Goal: Information Seeking & Learning: Learn about a topic

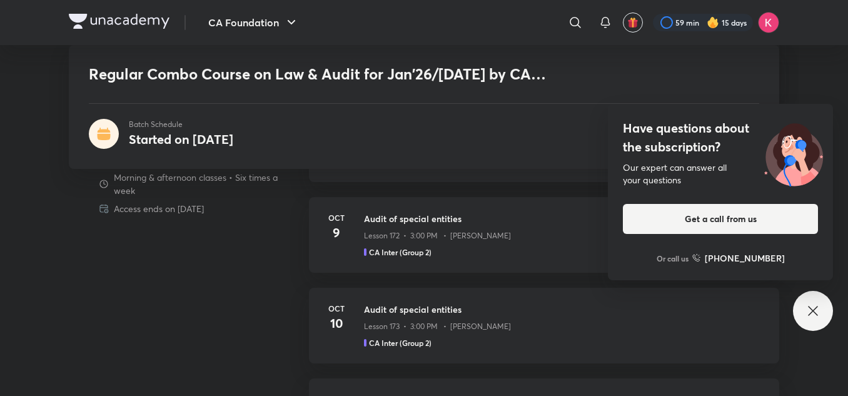
scroll to position [707, 0]
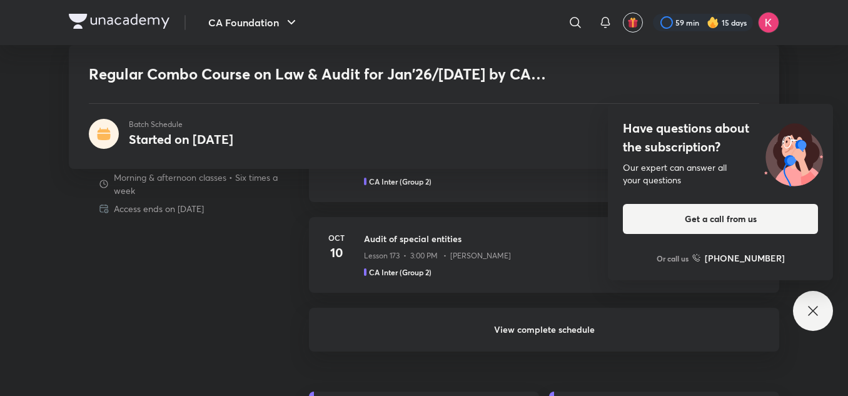
click at [470, 331] on h6 "View complete schedule" at bounding box center [544, 330] width 470 height 44
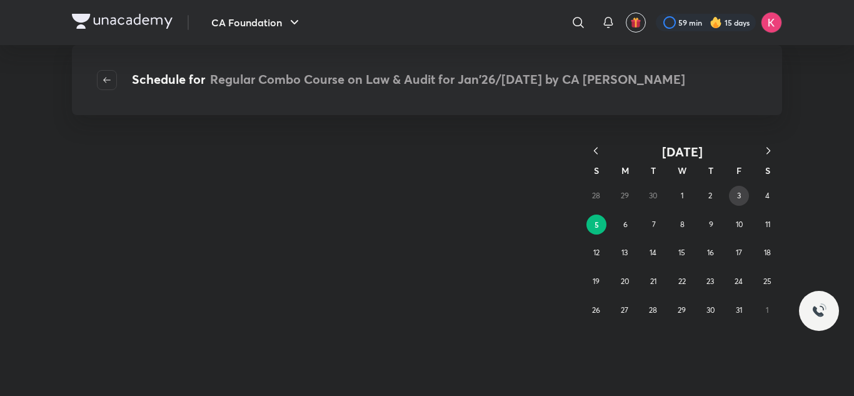
click at [737, 197] on abbr "3" at bounding box center [739, 195] width 4 height 9
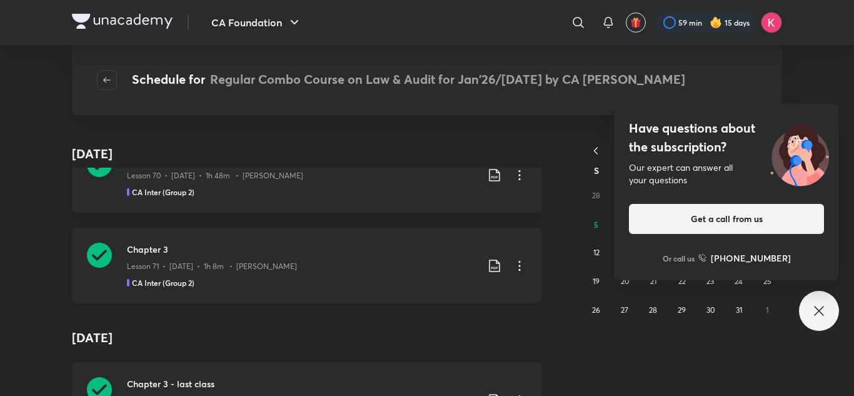
scroll to position [1796, 0]
click at [488, 264] on icon at bounding box center [494, 265] width 15 height 15
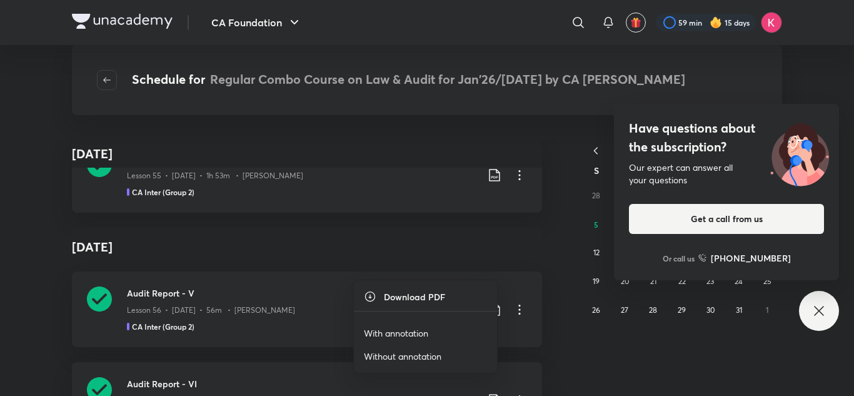
scroll to position [3549, 0]
click at [435, 328] on li "With annotation" at bounding box center [425, 332] width 143 height 23
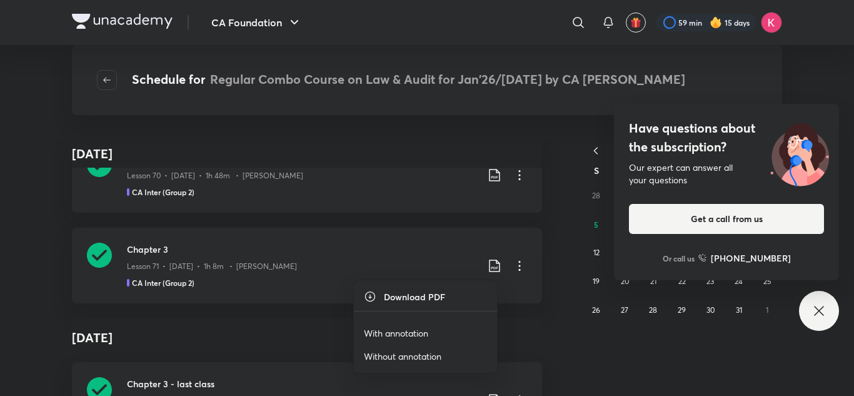
click at [400, 327] on p "With annotation" at bounding box center [396, 332] width 64 height 13
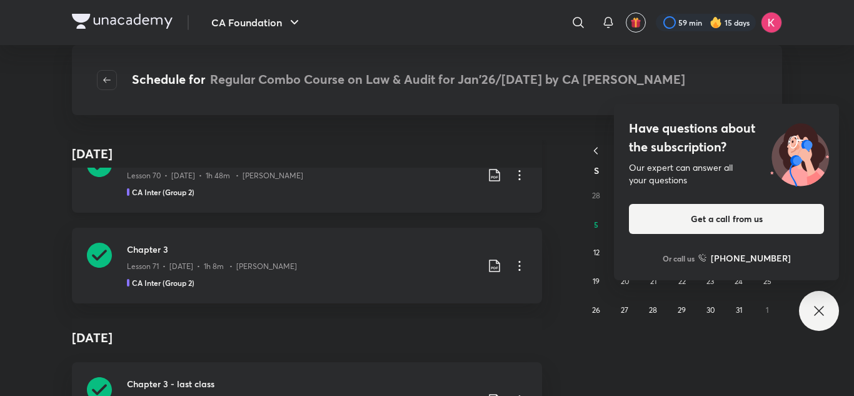
click at [489, 175] on icon at bounding box center [494, 175] width 11 height 13
click at [422, 238] on p "With annotation" at bounding box center [396, 242] width 64 height 13
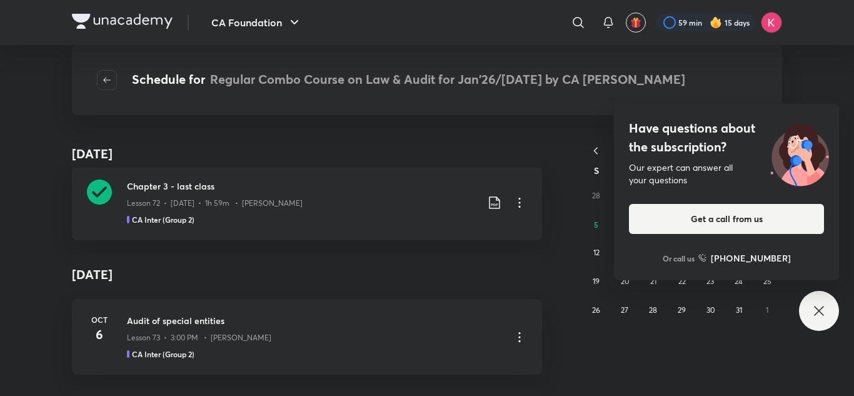
scroll to position [5412, 0]
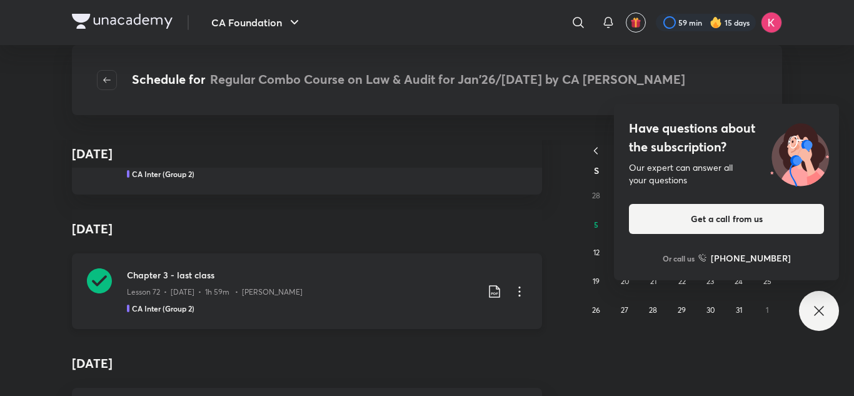
click at [488, 288] on icon at bounding box center [494, 291] width 15 height 15
click at [409, 351] on p "With annotation" at bounding box center [396, 351] width 64 height 13
